Goal: Find specific page/section: Find specific page/section

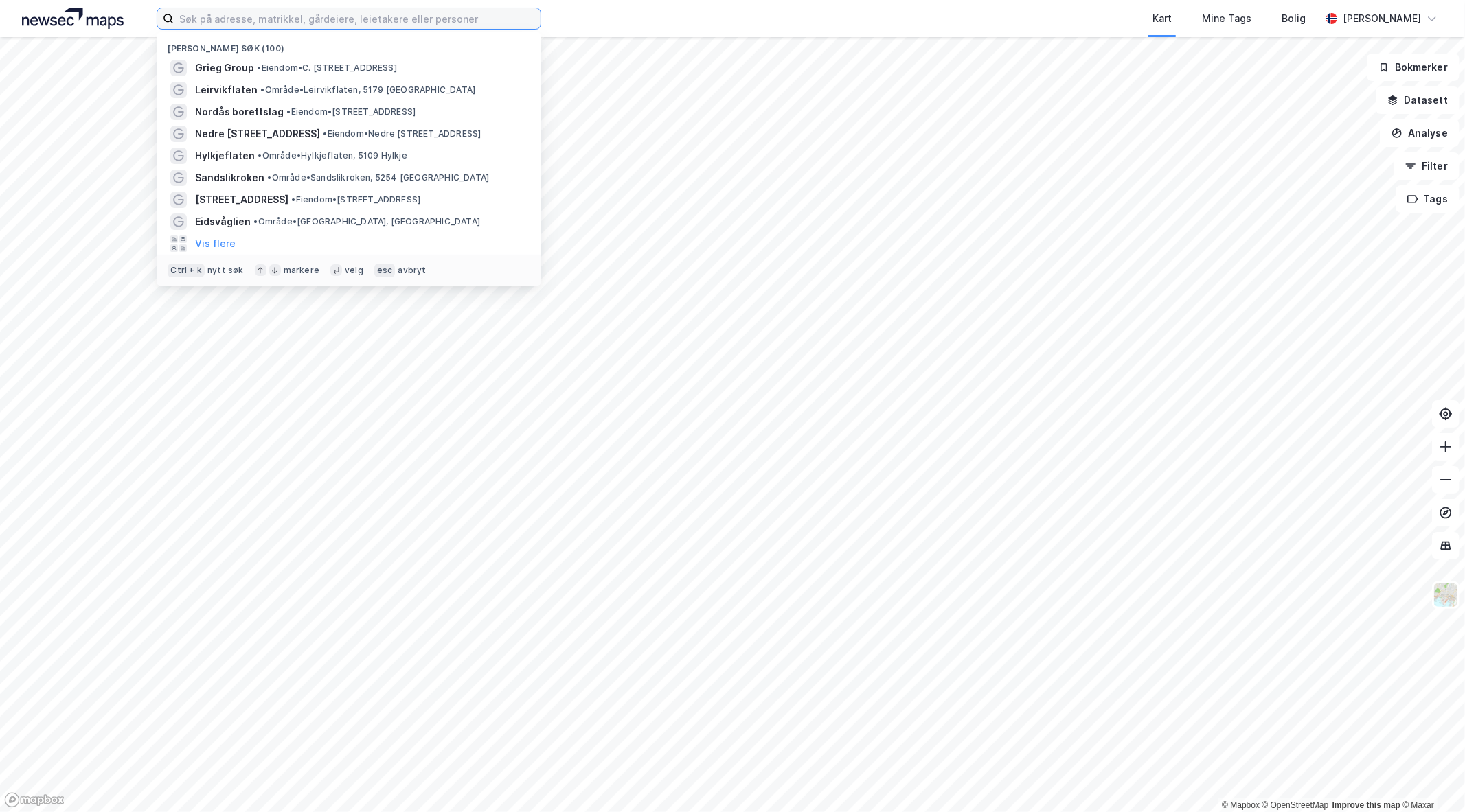
click at [422, 23] on input at bounding box center [357, 19] width 366 height 21
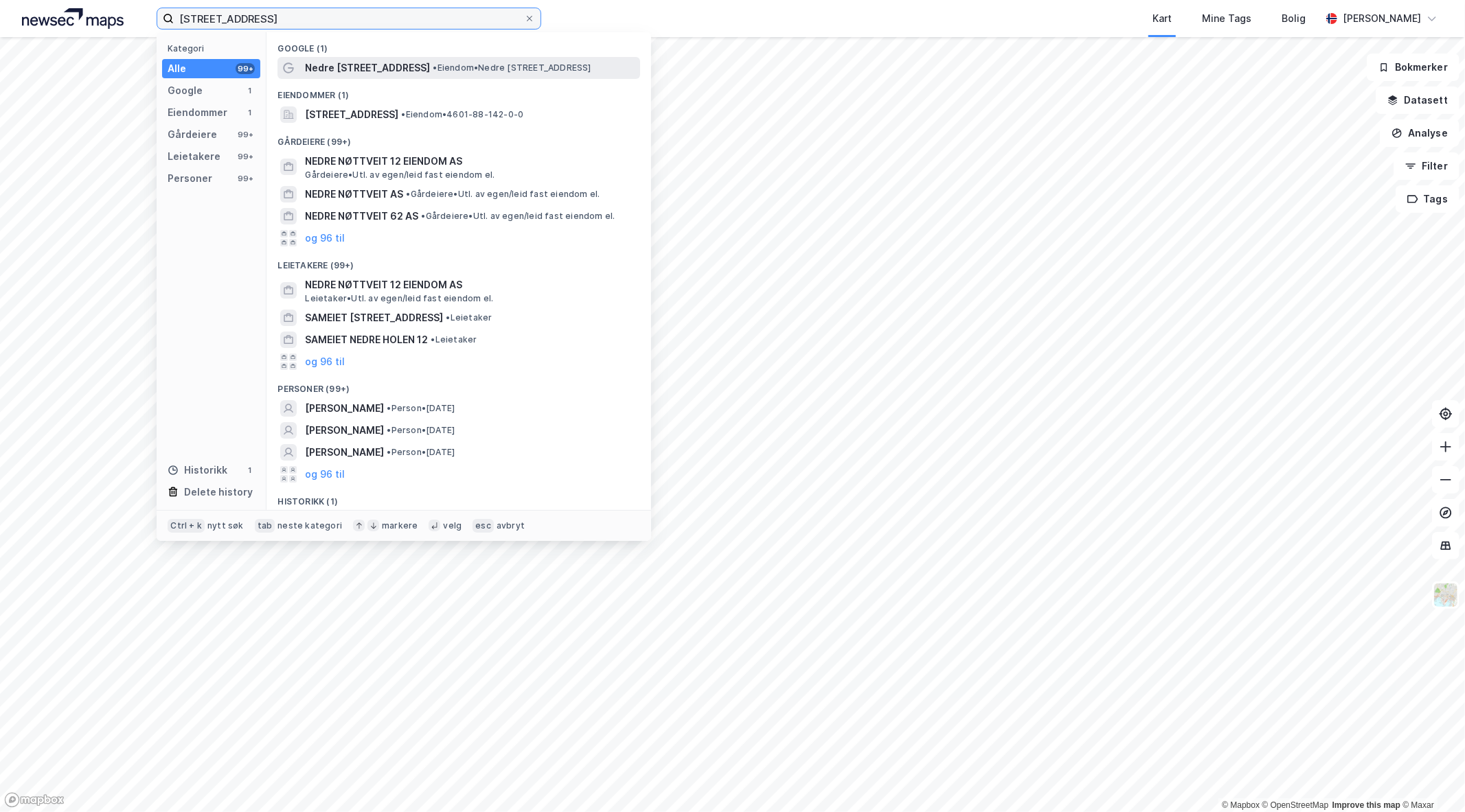
type input "[STREET_ADDRESS]"
click at [433, 63] on span "• Eiendom • [STREET_ADDRESS]" at bounding box center [511, 67] width 158 height 11
